Goal: Task Accomplishment & Management: Use online tool/utility

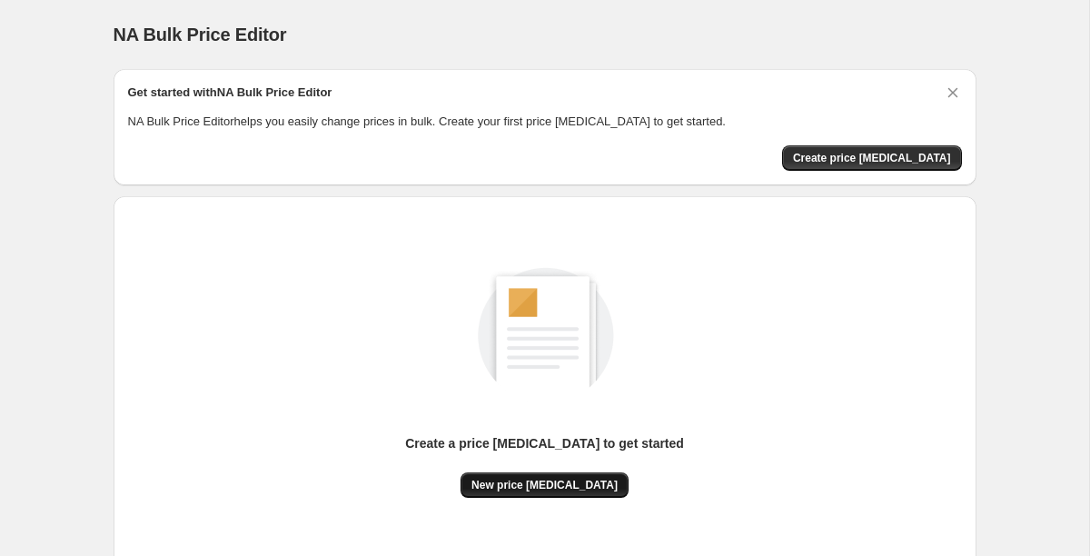
click at [563, 485] on span "New price change job" at bounding box center [545, 485] width 146 height 15
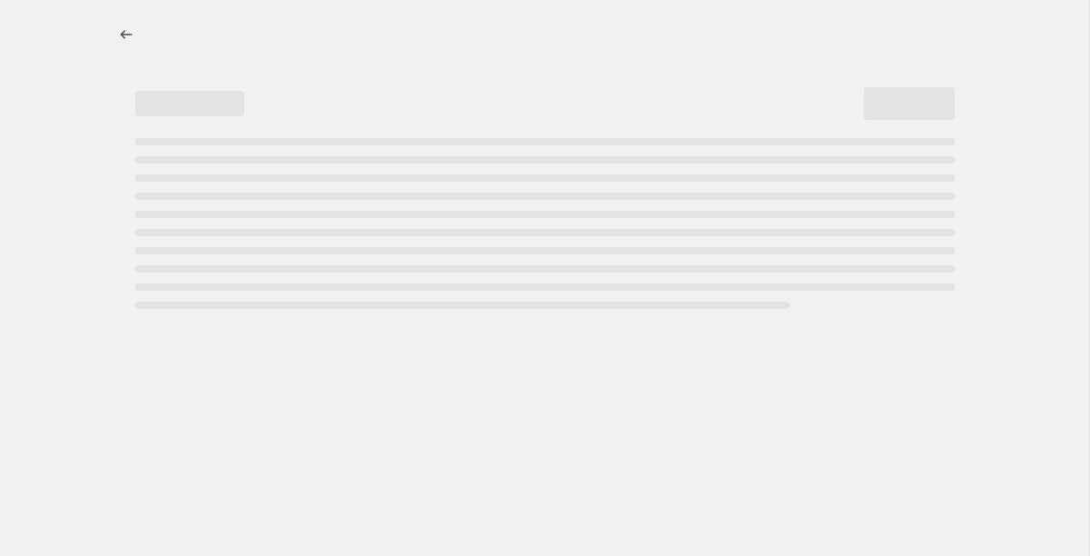
click at [563, 485] on div at bounding box center [545, 278] width 1090 height 556
select select "percentage"
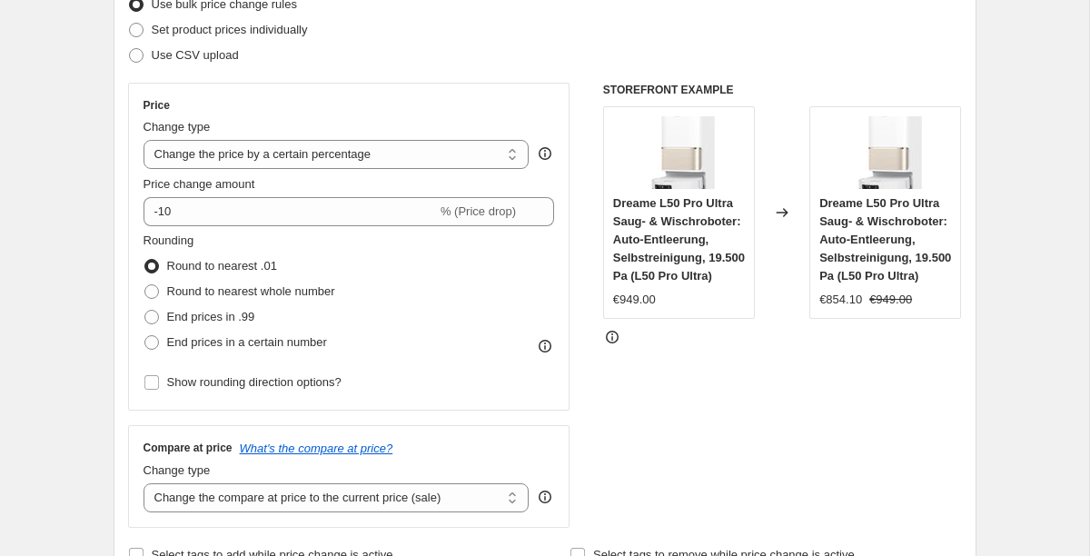
scroll to position [223, 0]
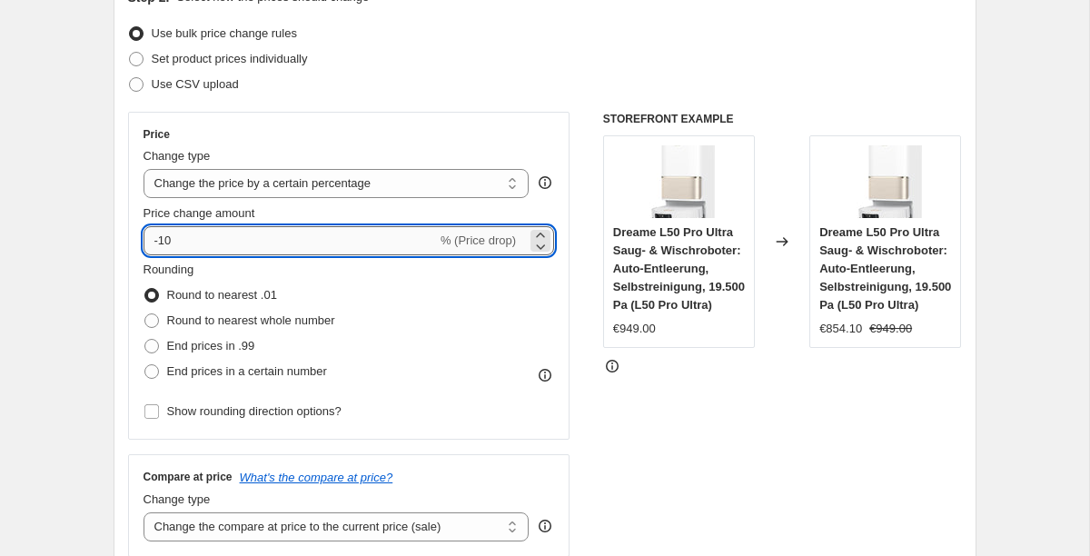
click at [168, 237] on input "-10" at bounding box center [291, 240] width 294 height 29
type input "-1"
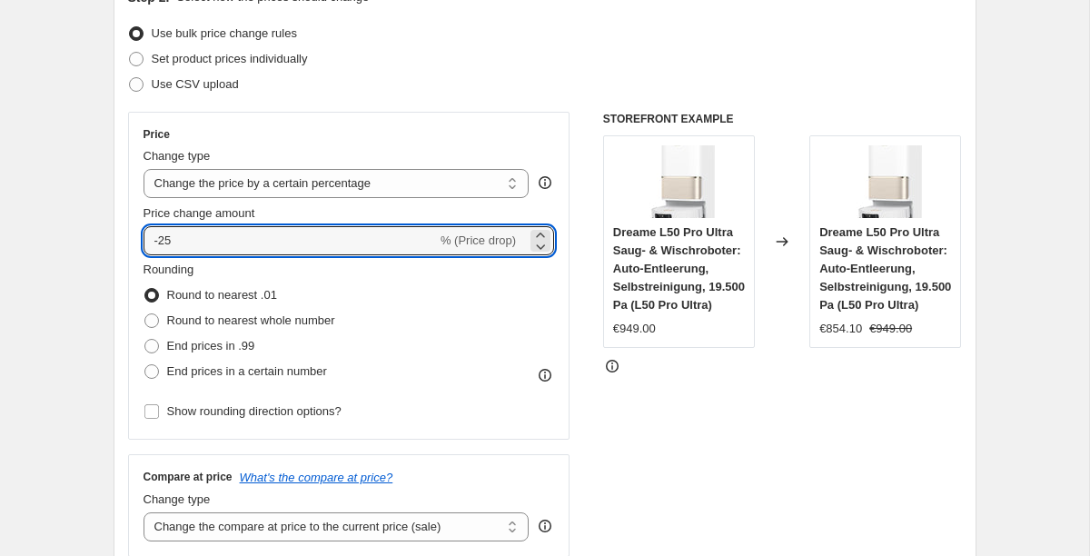
type input "-25"
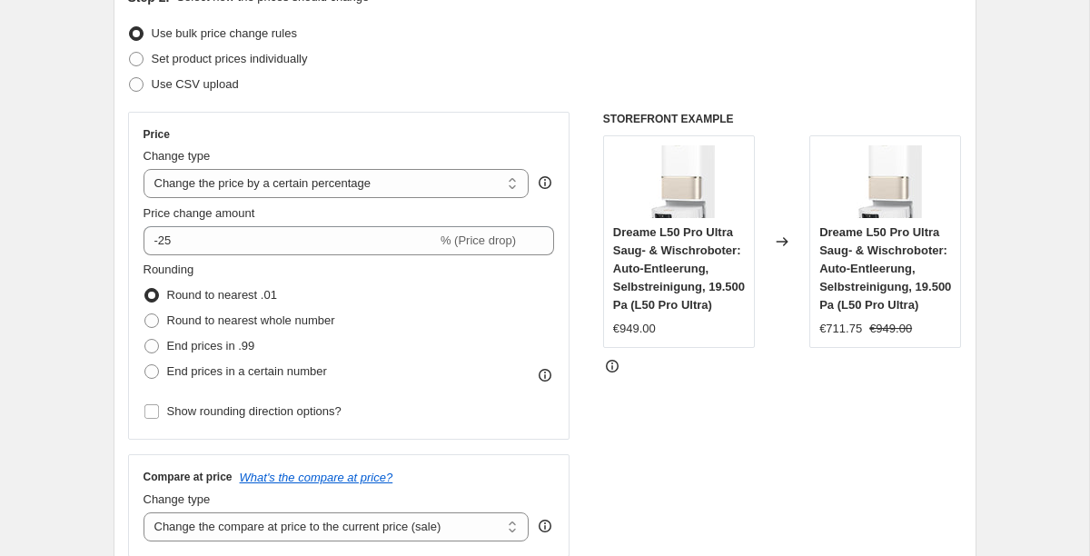
click at [707, 423] on div "STOREFRONT EXAMPLE Dreame L50 Pro Ultra Saug- & Wischroboter: Auto-Entleerung, …" at bounding box center [782, 334] width 359 height 445
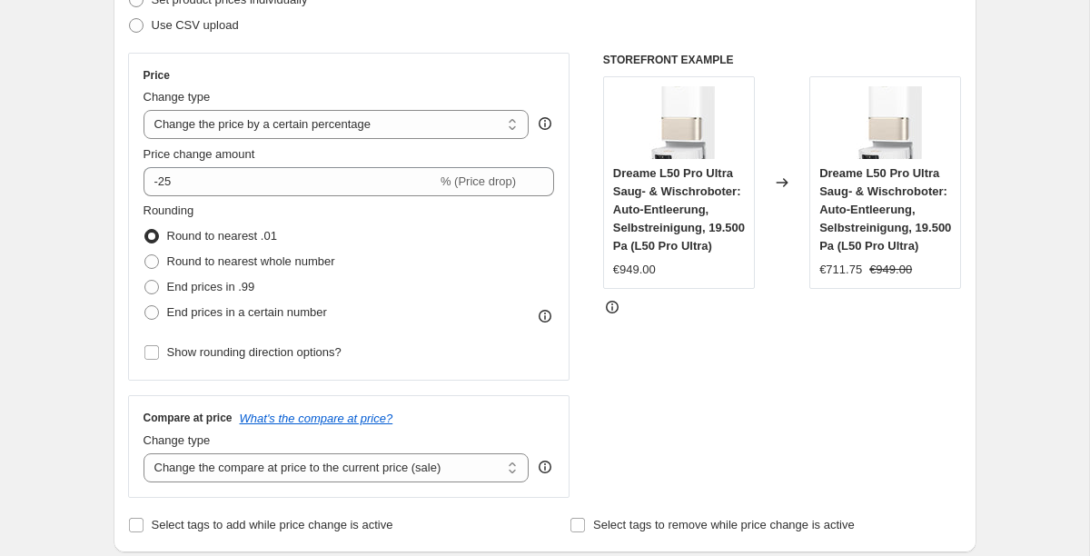
scroll to position [284, 0]
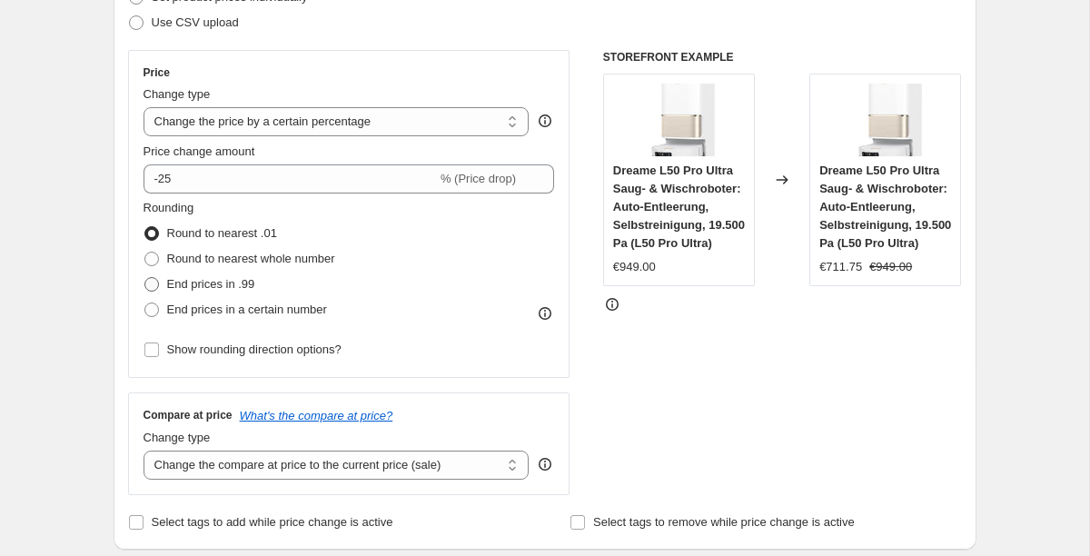
click at [149, 285] on span at bounding box center [151, 284] width 15 height 15
click at [145, 278] on input "End prices in .99" at bounding box center [144, 277] width 1 height 1
radio input "true"
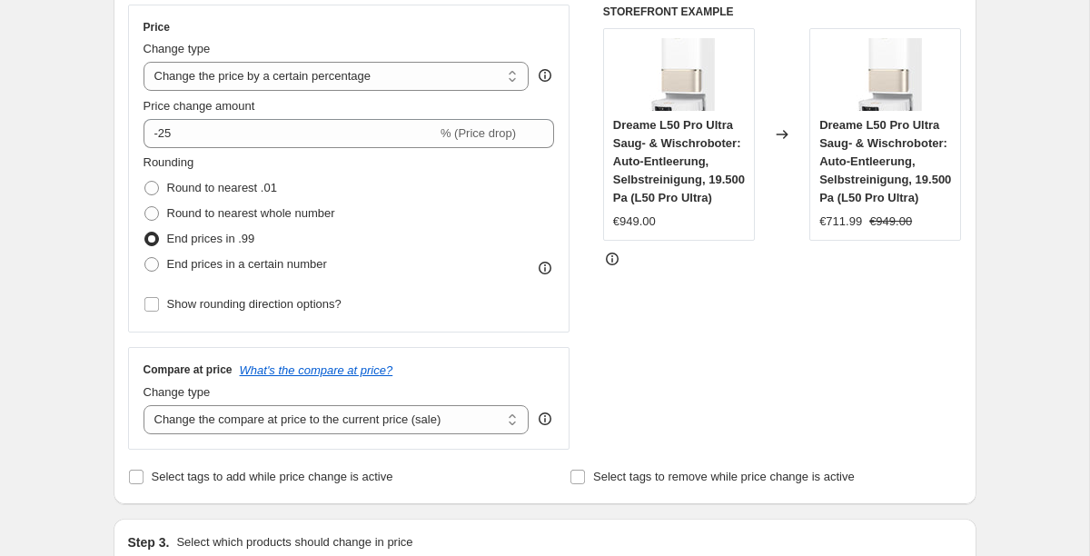
scroll to position [332, 0]
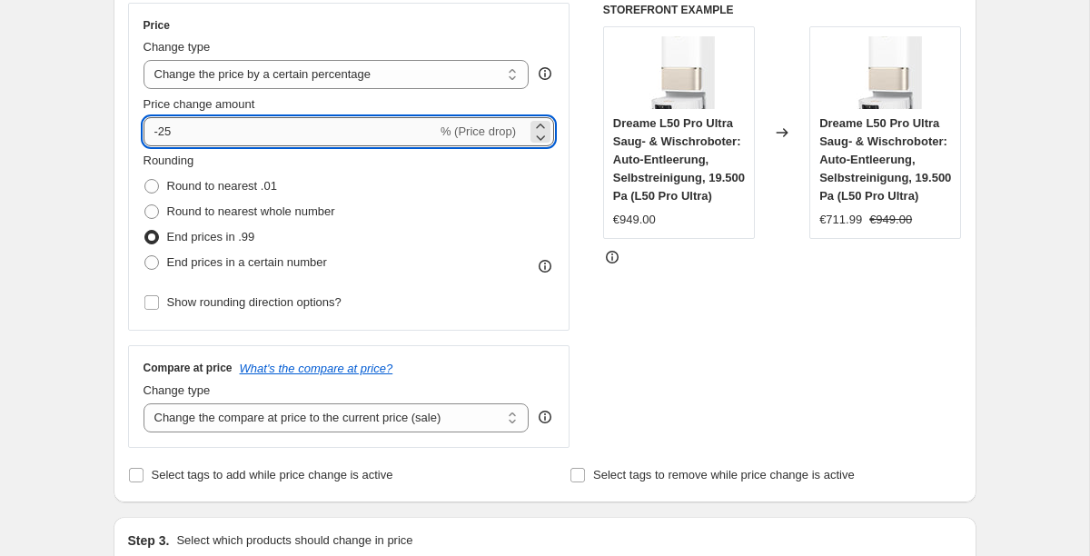
click at [196, 129] on input "-25" at bounding box center [291, 131] width 294 height 29
type input "-2"
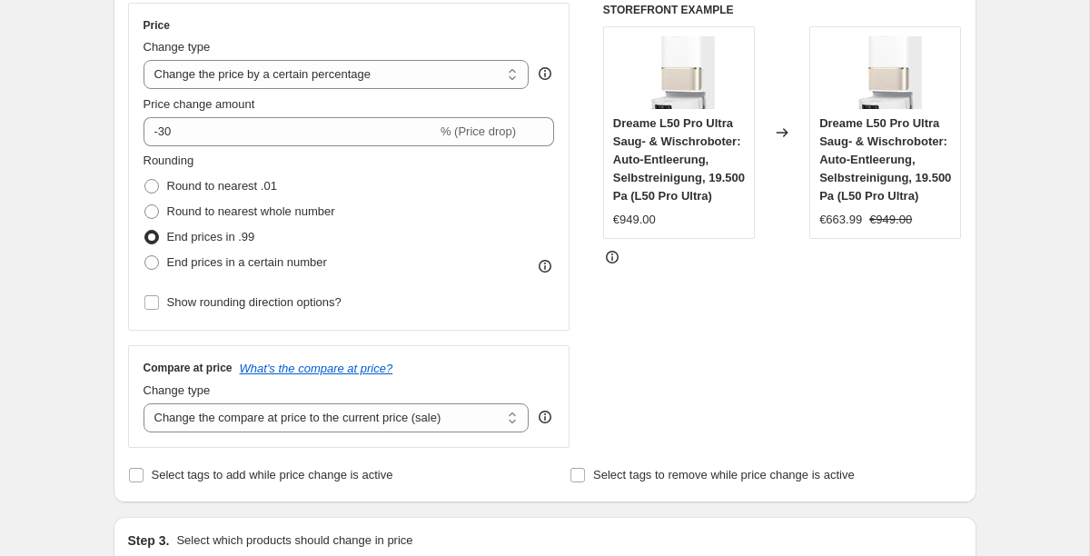
click at [739, 311] on div "STOREFRONT EXAMPLE Dreame L50 Pro Ultra Saug- & Wischroboter: Auto-Entleerung, …" at bounding box center [782, 225] width 359 height 445
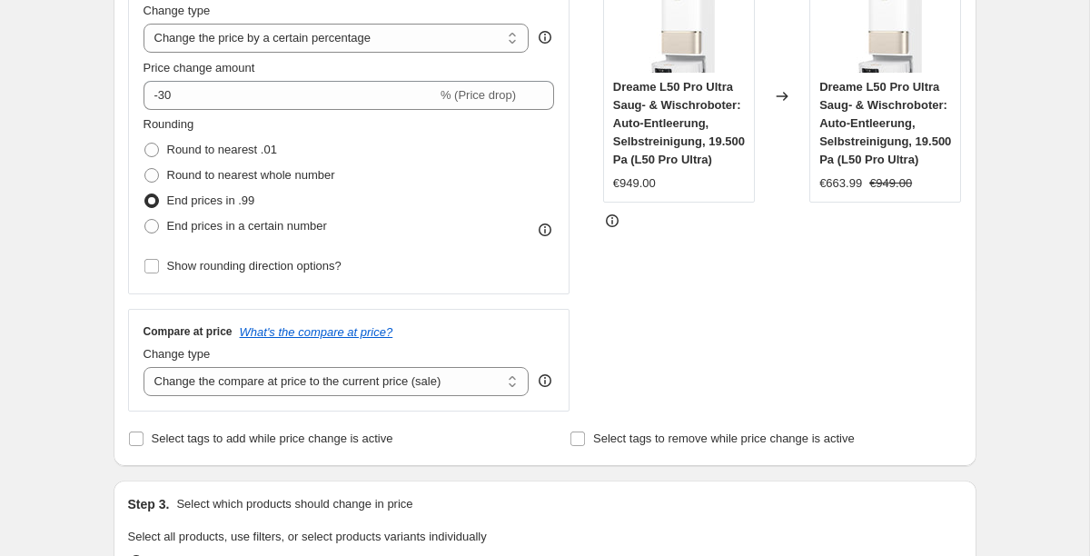
scroll to position [367, 0]
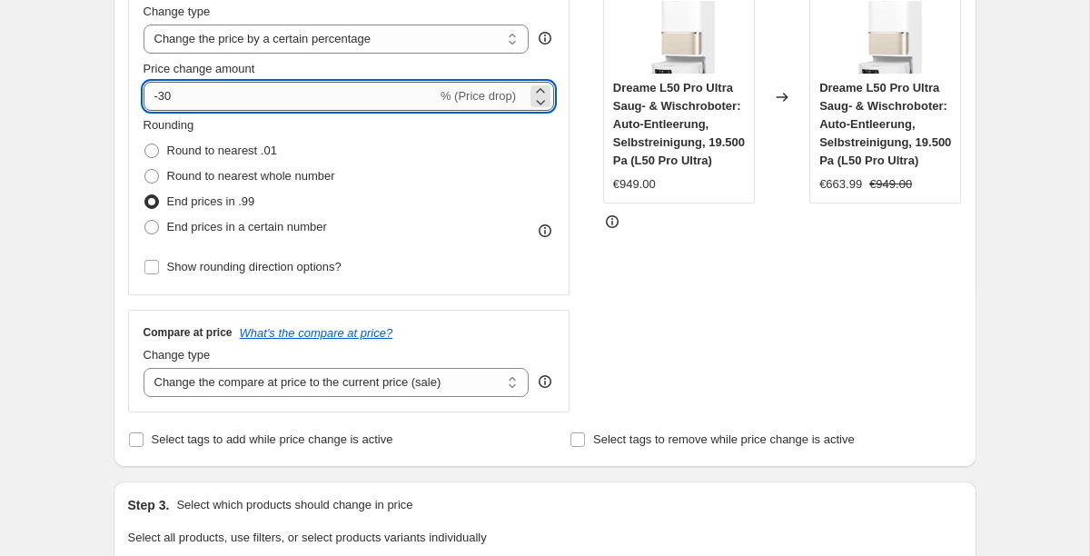
click at [217, 103] on input "-30" at bounding box center [291, 96] width 294 height 29
type input "-3"
type input "-27"
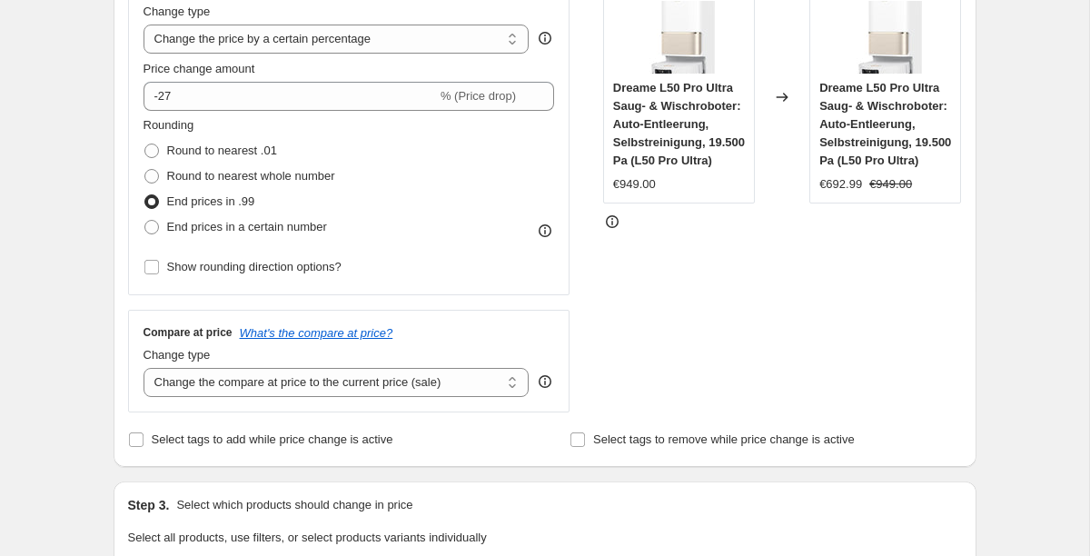
click at [781, 335] on div "STOREFRONT EXAMPLE Dreame L50 Pro Ultra Saug- & Wischroboter: Auto-Entleerung, …" at bounding box center [782, 189] width 359 height 445
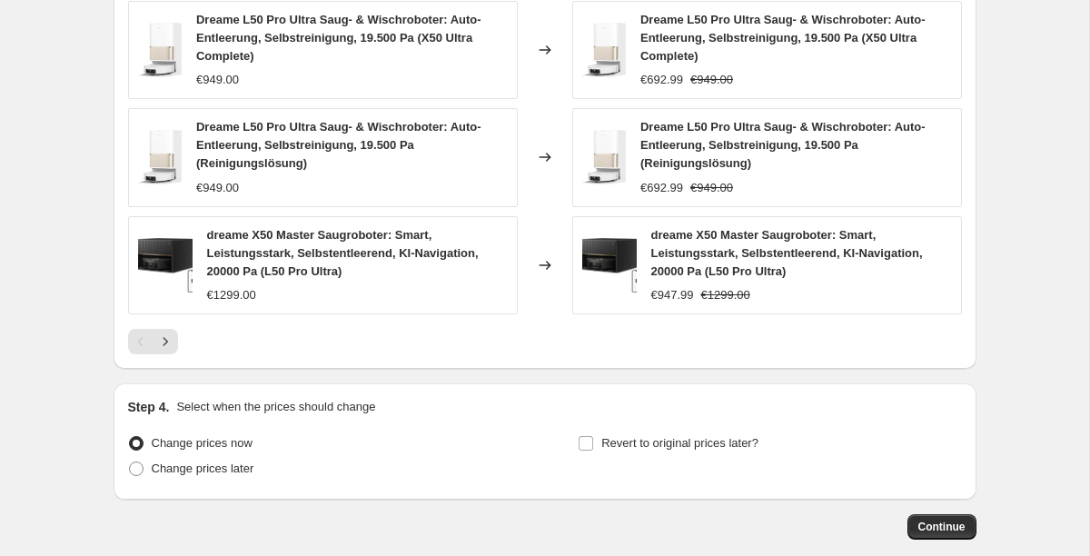
scroll to position [1344, 0]
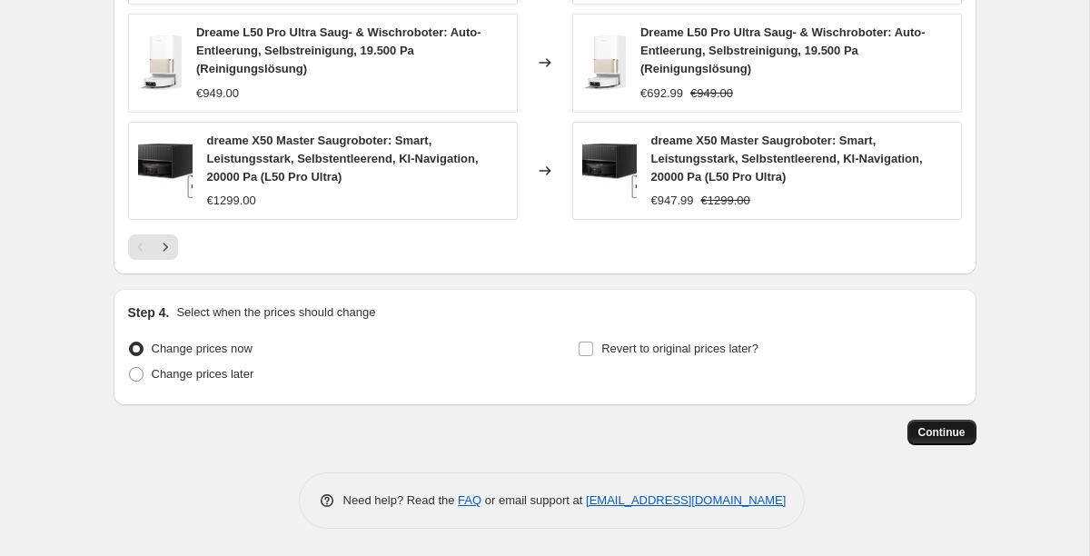
click at [956, 432] on span "Continue" at bounding box center [942, 432] width 47 height 15
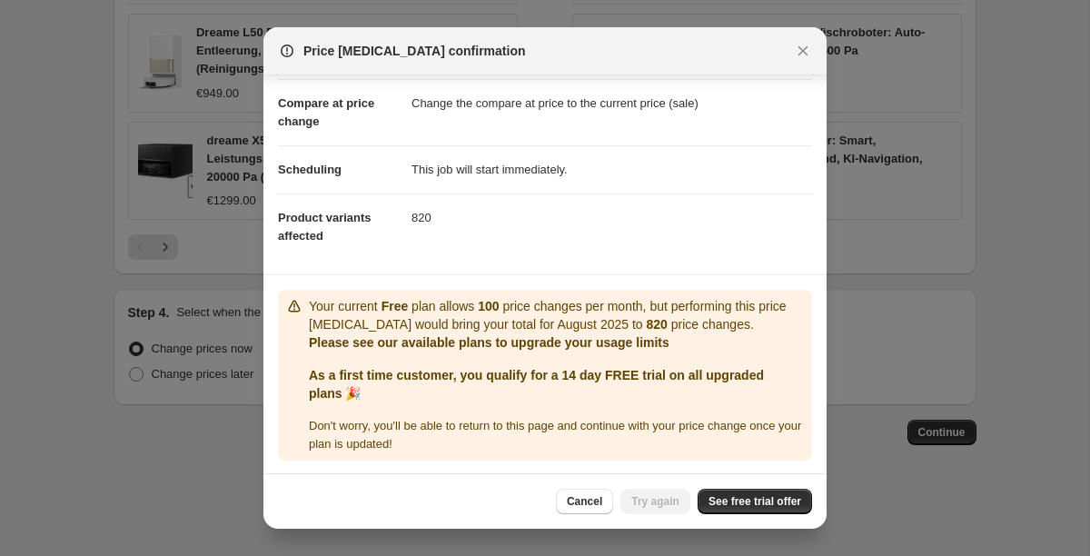
scroll to position [78, 0]
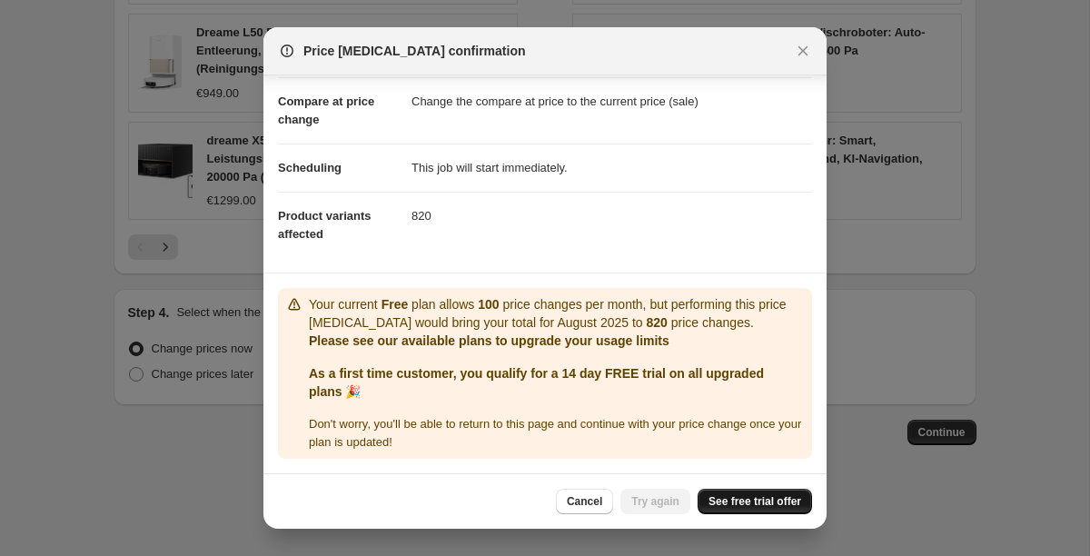
click at [748, 506] on span "See free trial offer" at bounding box center [755, 501] width 93 height 15
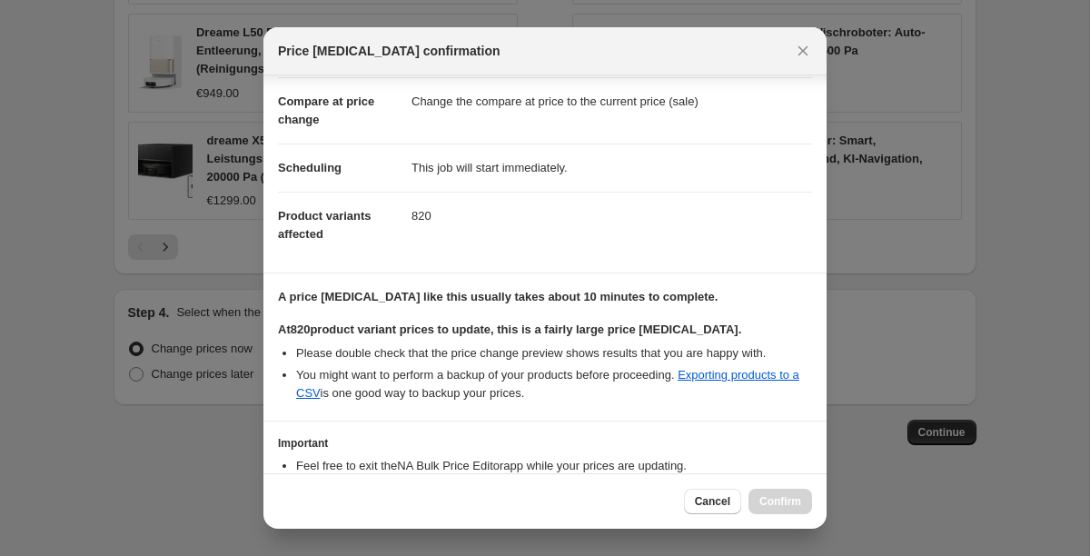
scroll to position [0, 0]
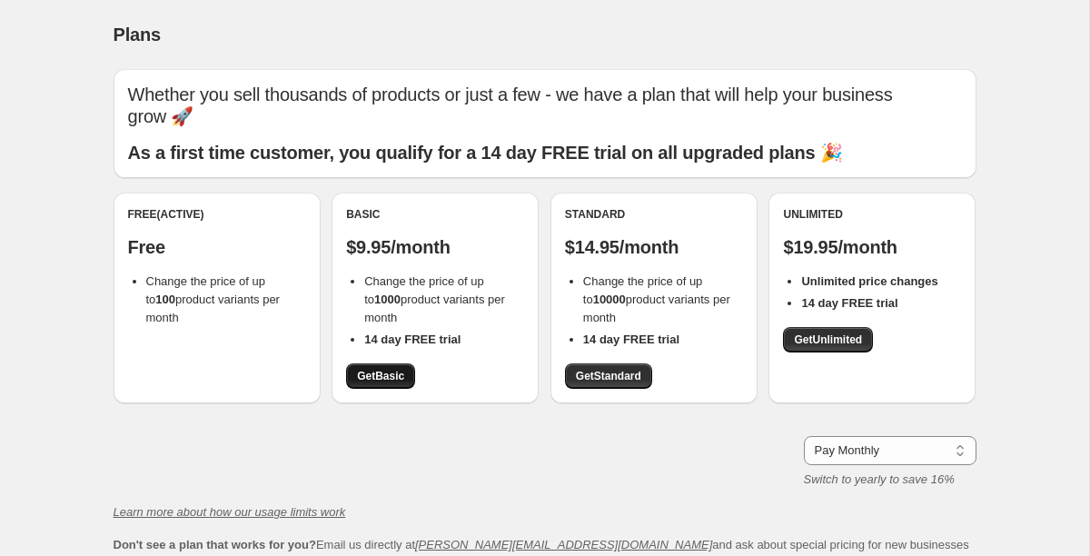
click at [403, 373] on span "Get Basic" at bounding box center [380, 376] width 47 height 15
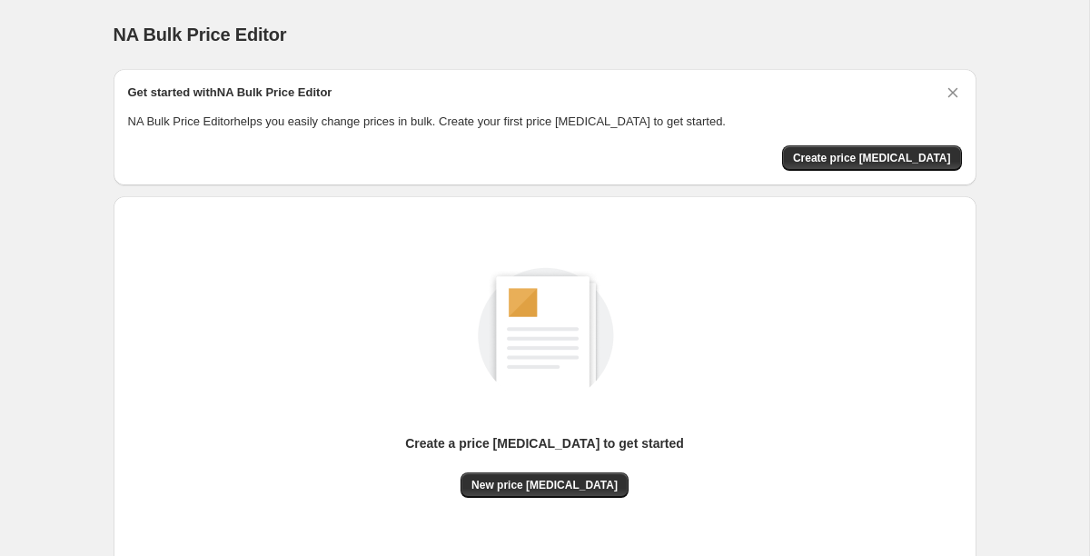
scroll to position [125, 0]
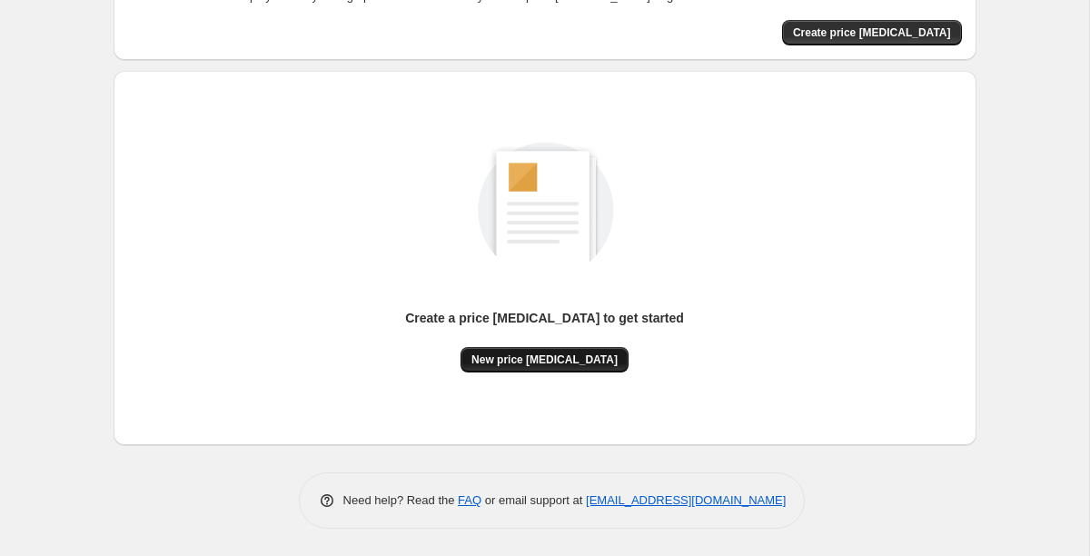
click at [543, 363] on span "New price [MEDICAL_DATA]" at bounding box center [545, 360] width 146 height 15
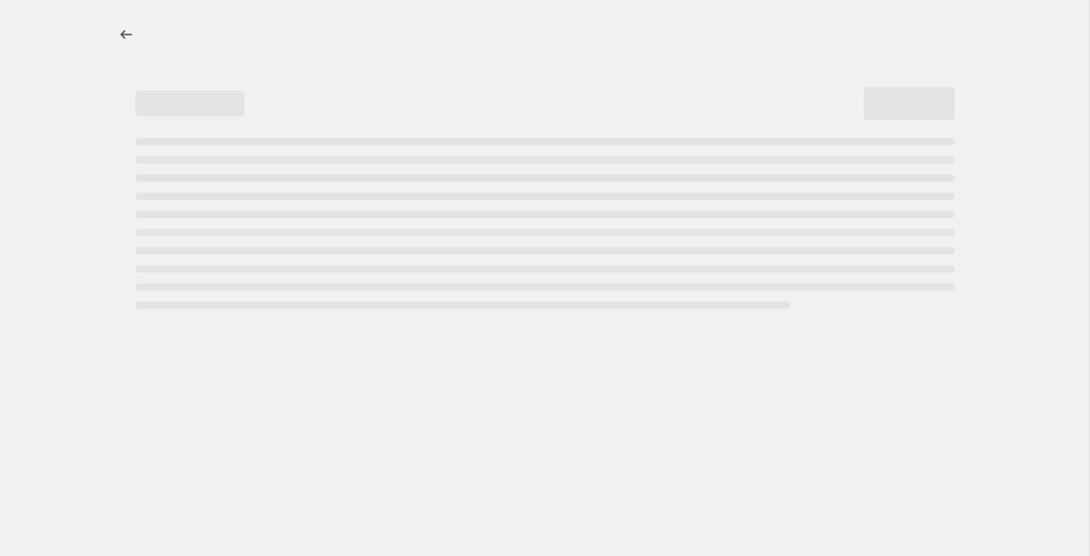
select select "percentage"
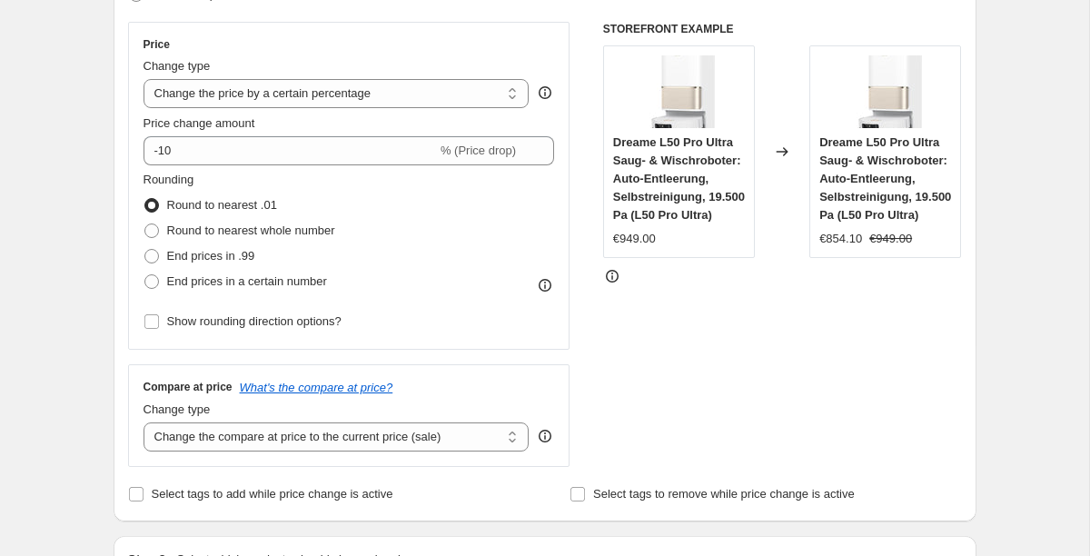
scroll to position [364, 0]
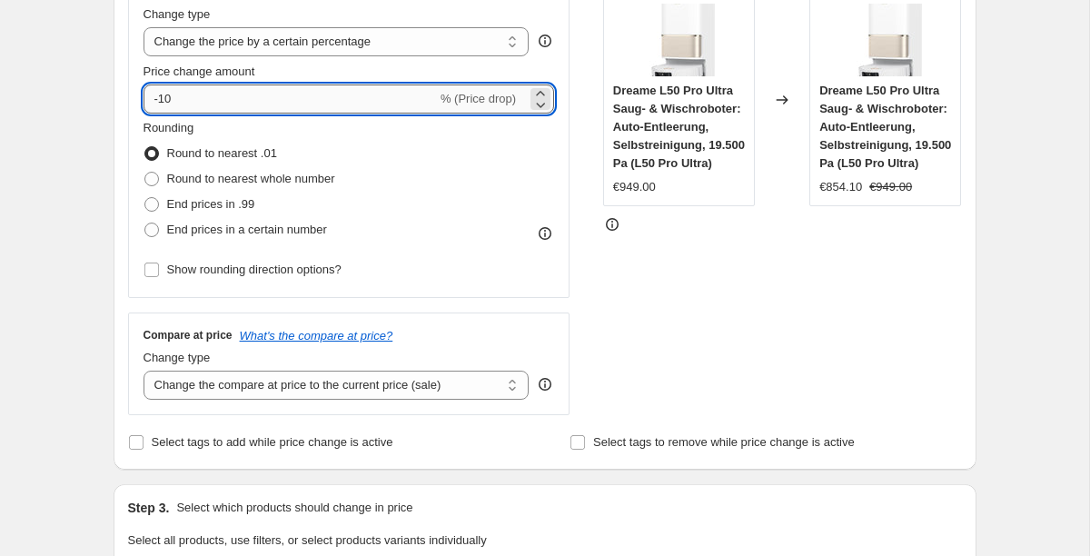
click at [160, 99] on input "-10" at bounding box center [291, 99] width 294 height 29
click at [172, 99] on input "-10" at bounding box center [291, 99] width 294 height 29
type input "-1"
type input "-30"
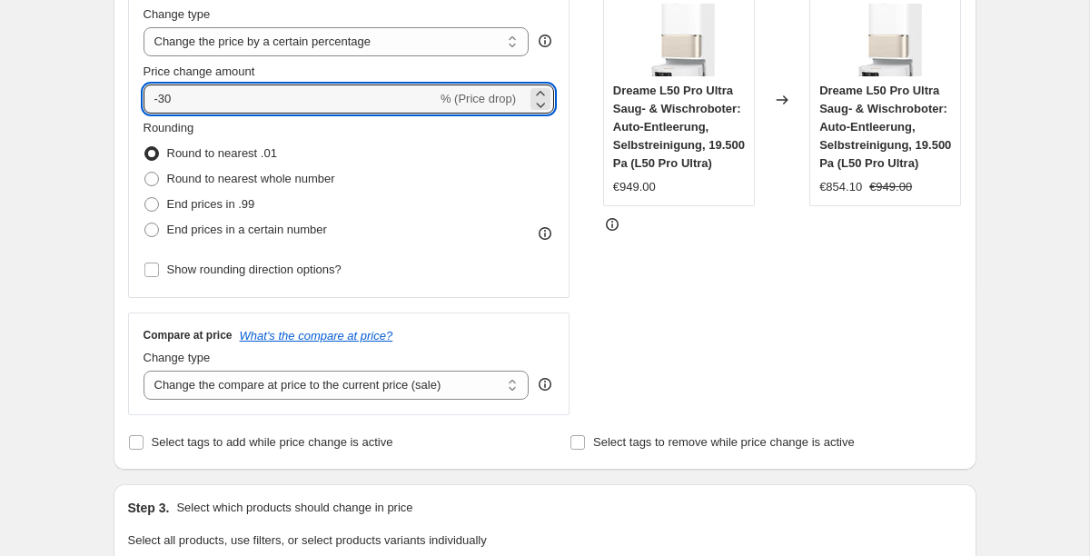
click at [689, 307] on div "STOREFRONT EXAMPLE Dreame L50 Pro Ultra Saug- & Wischroboter: Auto-Entleerung, …" at bounding box center [782, 192] width 359 height 445
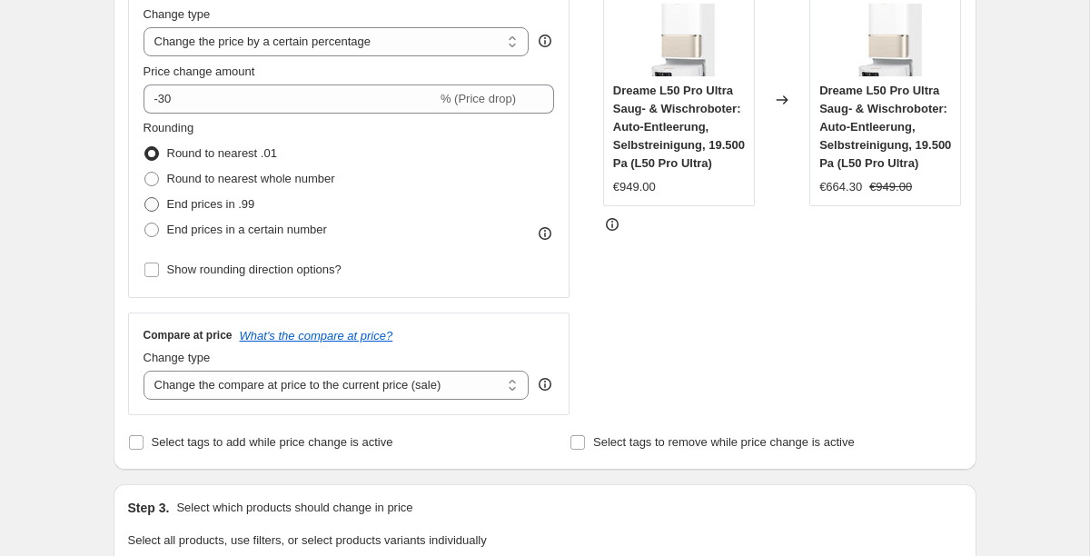
click at [184, 209] on span "End prices in .99" at bounding box center [211, 204] width 88 height 14
click at [145, 198] on input "End prices in .99" at bounding box center [144, 197] width 1 height 1
radio input "true"
click at [686, 340] on div "STOREFRONT EXAMPLE Dreame L50 Pro Ultra Saug- & Wischroboter: Auto-Entleerung, …" at bounding box center [782, 192] width 359 height 445
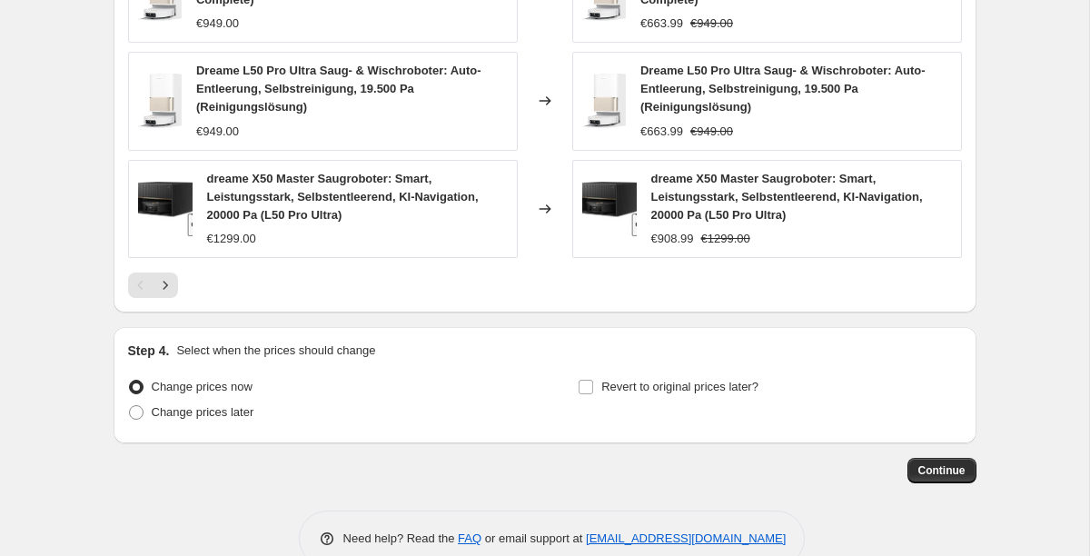
scroll to position [1344, 0]
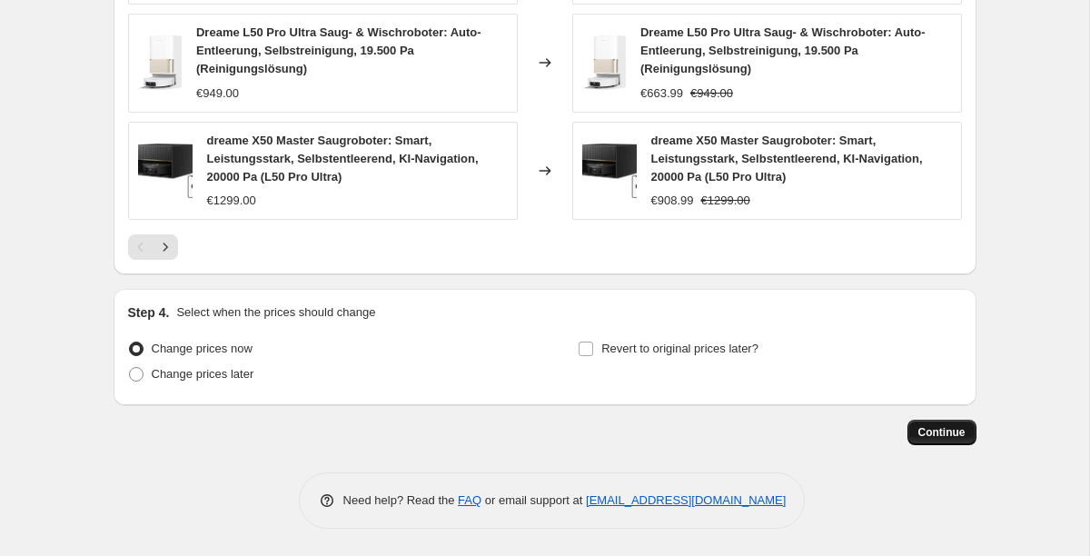
click at [939, 426] on span "Continue" at bounding box center [942, 432] width 47 height 15
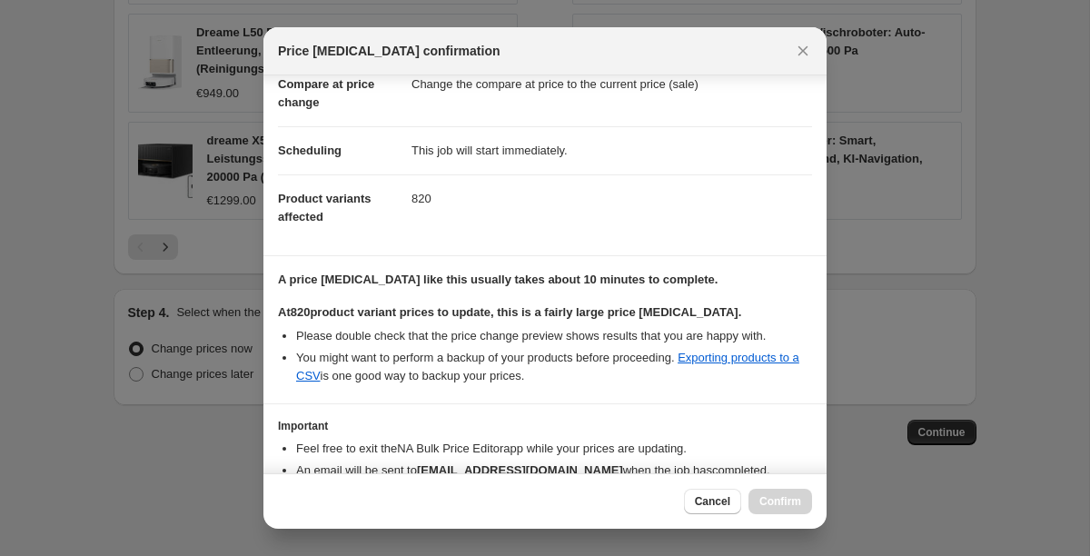
scroll to position [197, 0]
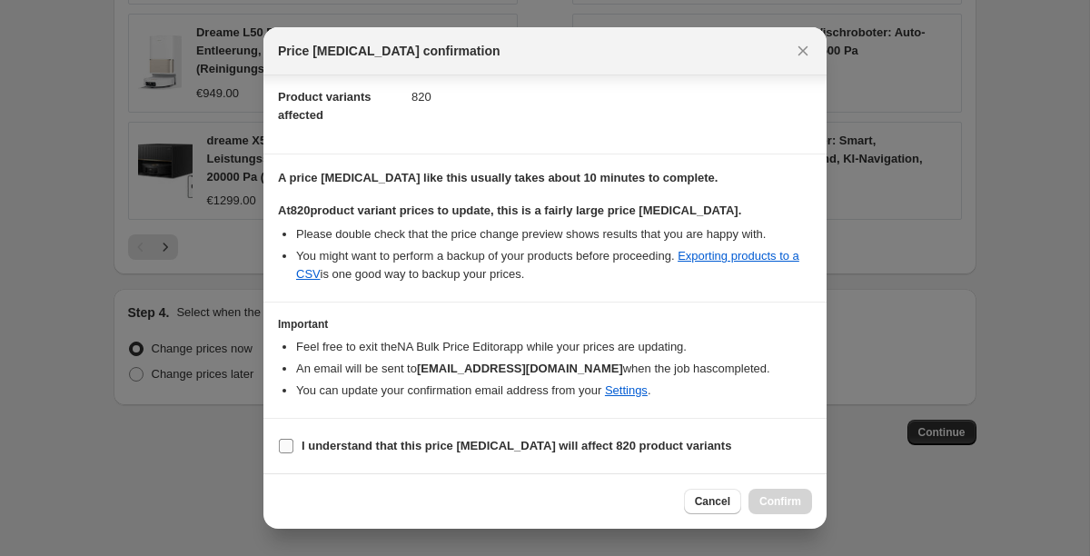
click at [572, 437] on span "I understand that this price [MEDICAL_DATA] will affect 820 product variants" at bounding box center [517, 446] width 430 height 18
click at [294, 439] on input "I understand that this price [MEDICAL_DATA] will affect 820 product variants" at bounding box center [286, 446] width 15 height 15
checkbox input "true"
click at [782, 494] on span "Confirm" at bounding box center [781, 501] width 42 height 15
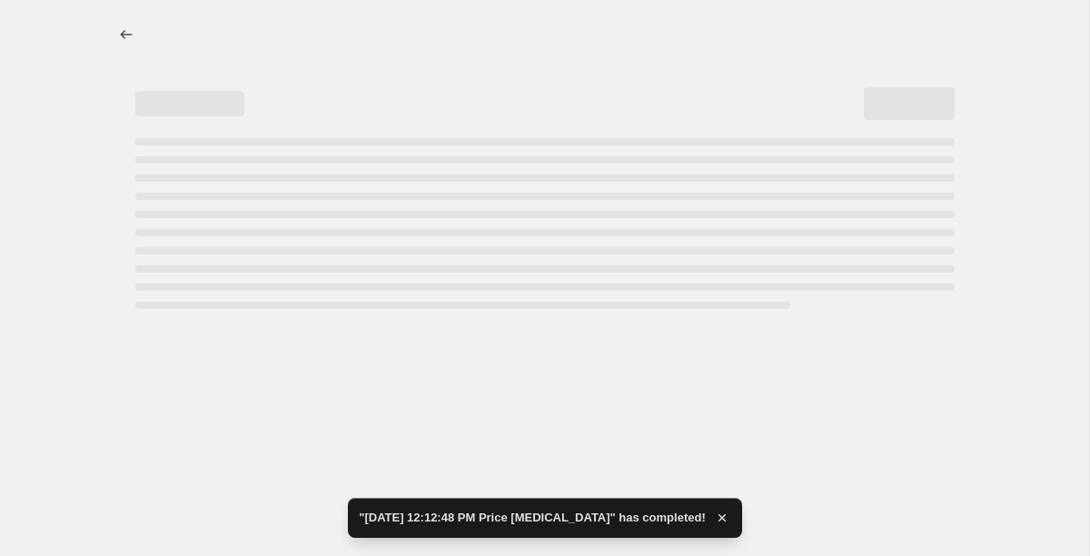
select select "percentage"
